Goal: Task Accomplishment & Management: Use online tool/utility

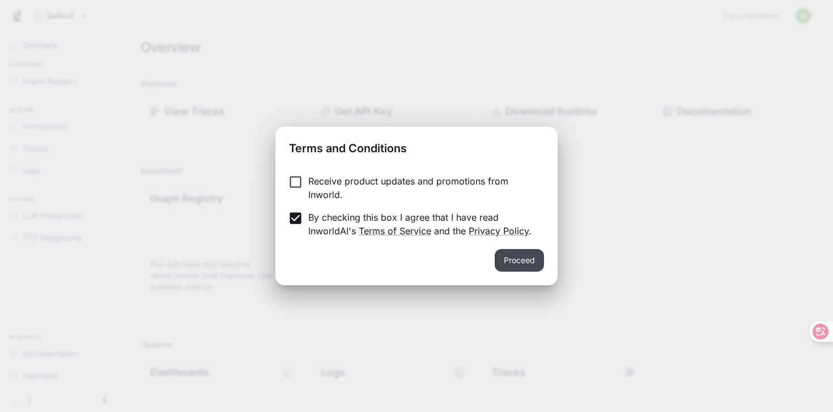
click at [528, 260] on button "Proceed" at bounding box center [518, 260] width 49 height 23
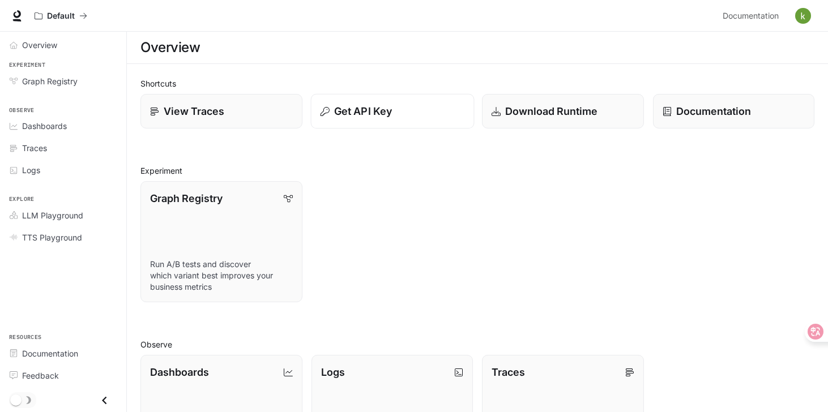
click at [325, 124] on button "Get API Key" at bounding box center [391, 111] width 163 height 35
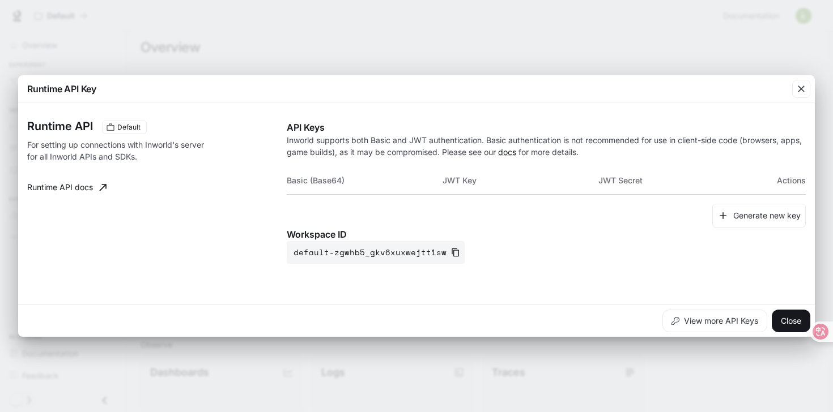
click at [367, 11] on div "Runtime API Key Runtime API Default For setting up connections with Inworld's s…" at bounding box center [416, 206] width 833 height 412
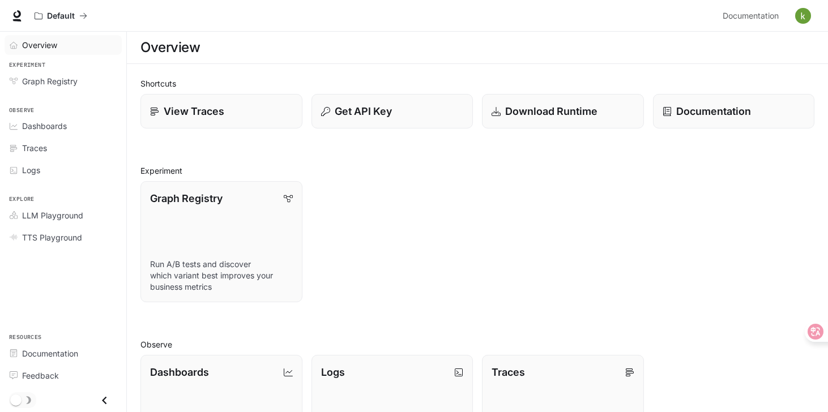
click at [50, 45] on span "Overview" at bounding box center [39, 45] width 35 height 12
click at [796, 14] on img "button" at bounding box center [803, 16] width 16 height 16
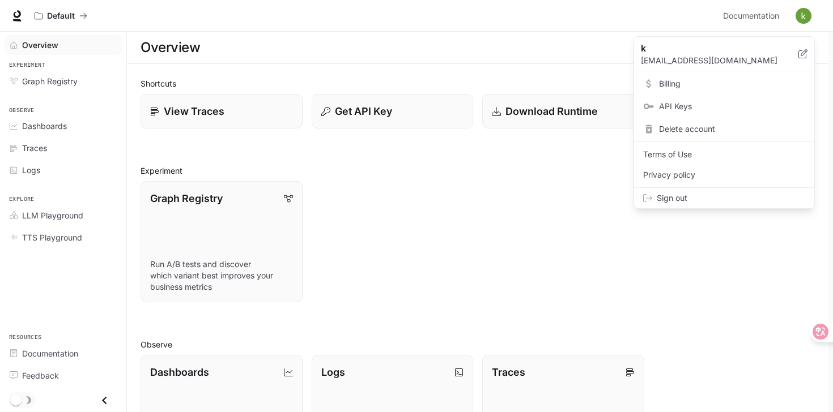
click at [671, 83] on span "Billing" at bounding box center [732, 83] width 146 height 11
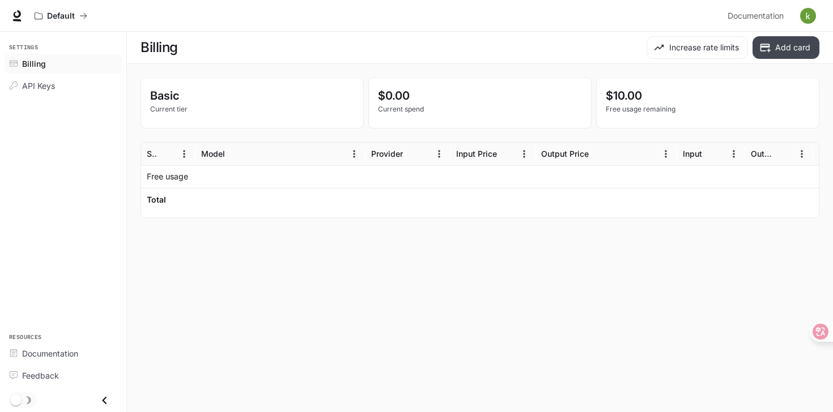
click at [763, 50] on icon "button" at bounding box center [765, 48] width 10 height 8
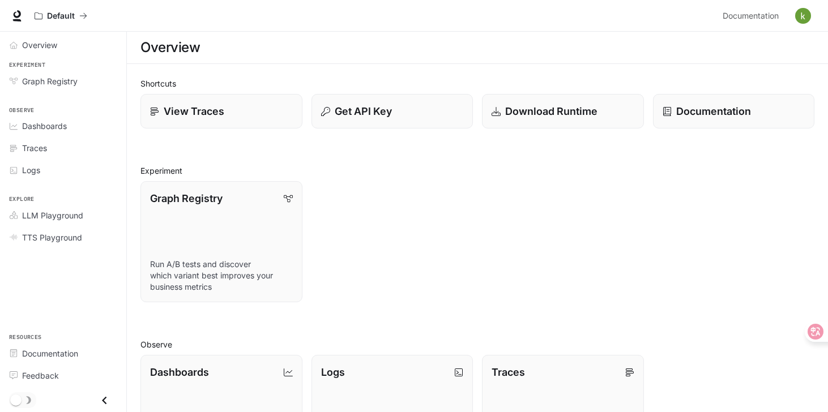
click at [811, 21] on button "button" at bounding box center [803, 16] width 23 height 23
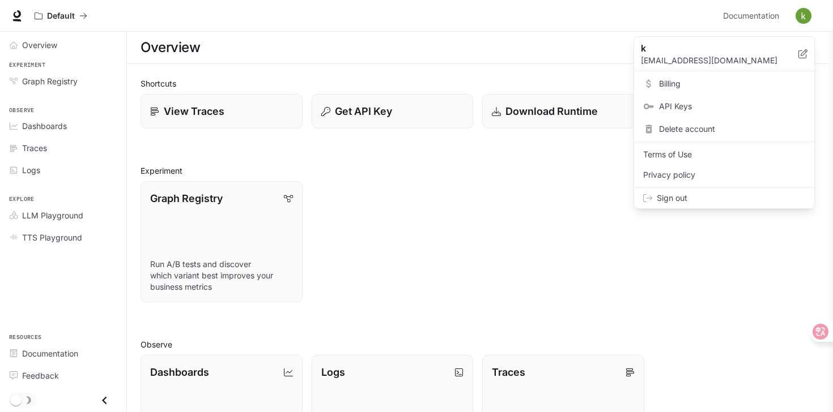
click at [696, 89] on span "Billing" at bounding box center [732, 83] width 146 height 11
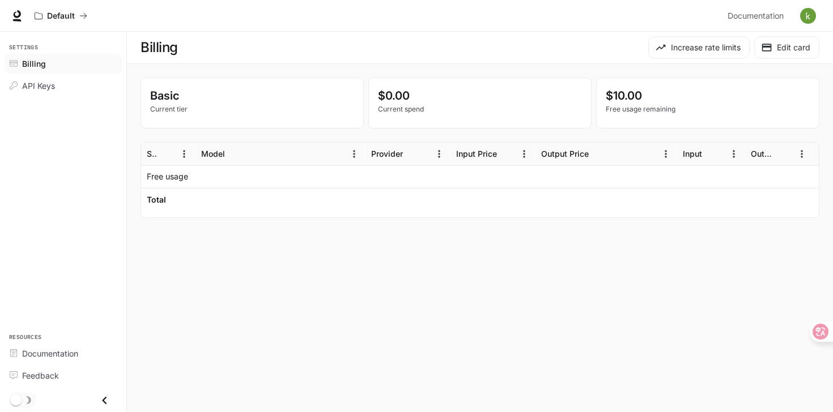
click at [55, 96] on li "API Keys" at bounding box center [63, 86] width 126 height 22
click at [56, 89] on div "API Keys" at bounding box center [69, 86] width 95 height 12
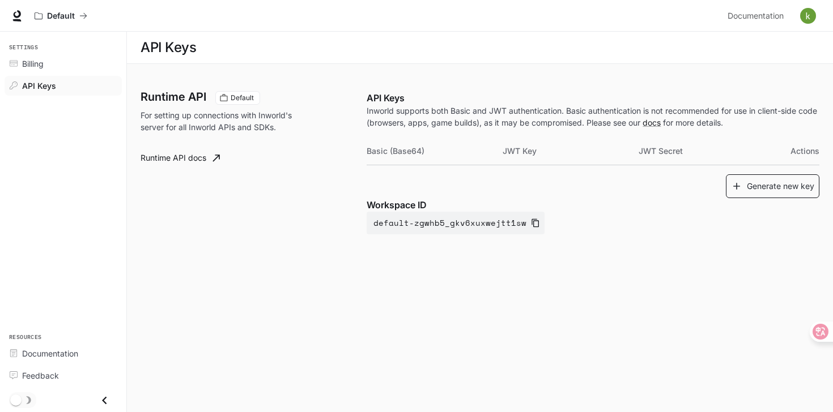
click at [773, 189] on button "Generate new key" at bounding box center [772, 186] width 93 height 24
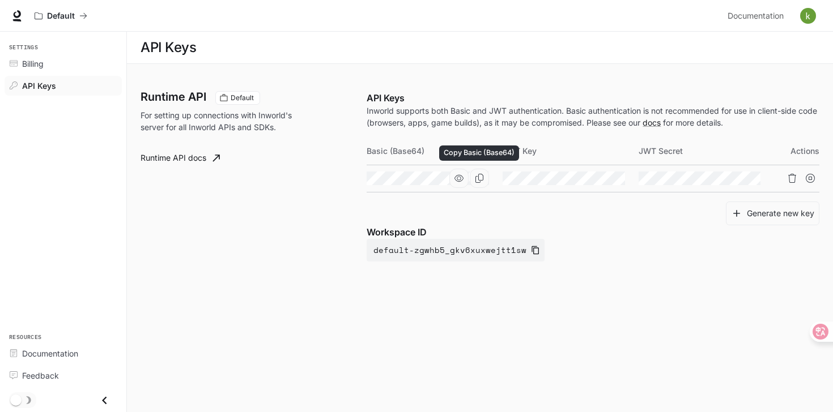
click at [480, 180] on icon "Copy Basic (Base64)" at bounding box center [479, 178] width 8 height 9
click at [479, 179] on icon "Copy Basic (Base64)" at bounding box center [479, 178] width 9 height 9
